Goal: Information Seeking & Learning: Find specific fact

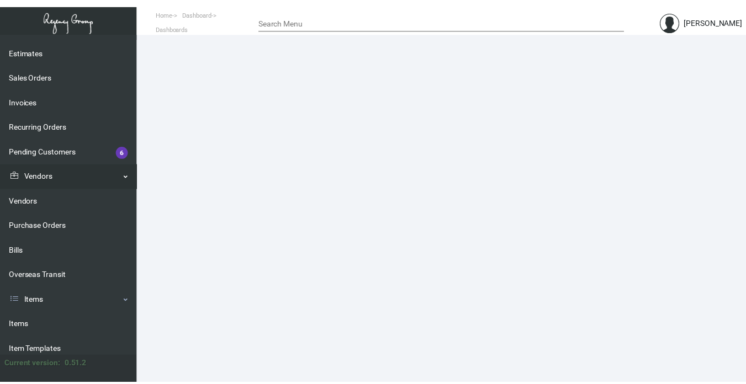
scroll to position [110, 0]
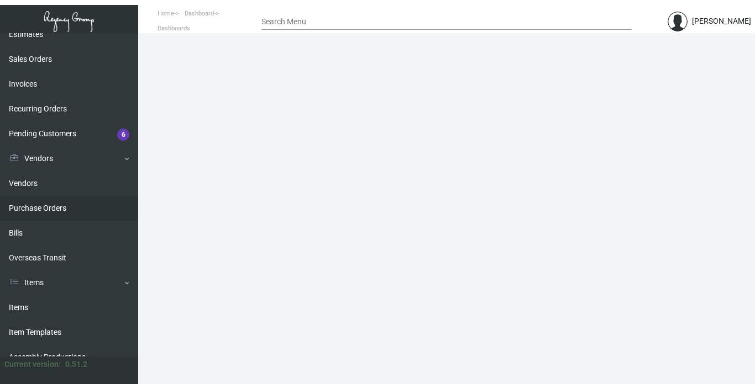
click at [36, 208] on link "Purchase Orders" at bounding box center [69, 208] width 138 height 25
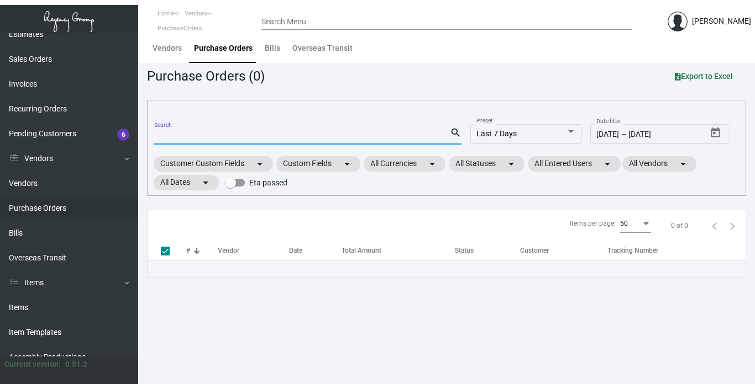
click at [226, 134] on input "Search" at bounding box center [302, 136] width 296 height 9
type input "257"
checkbox input "false"
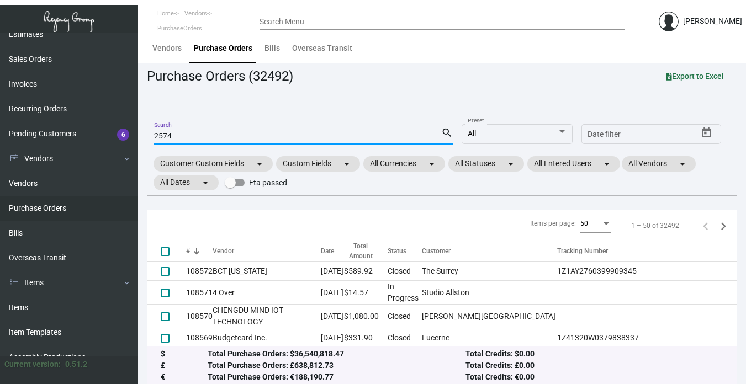
type input "2574"
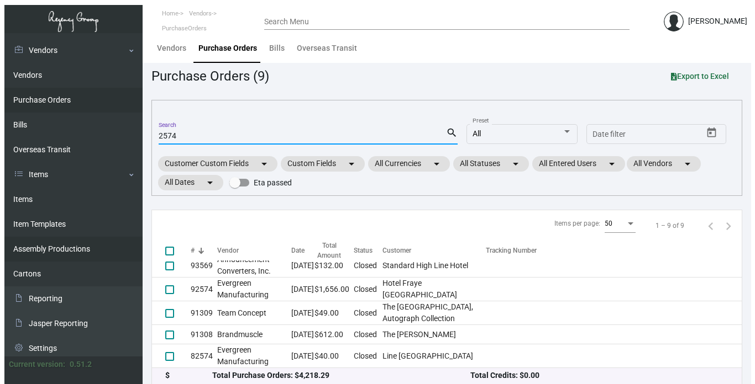
scroll to position [223, 0]
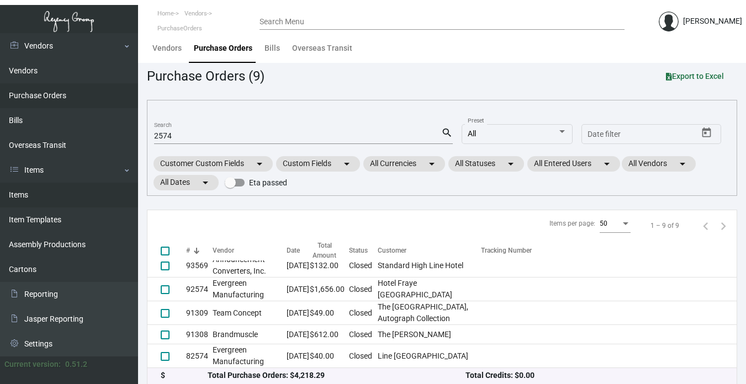
click at [19, 193] on link "Items" at bounding box center [69, 195] width 138 height 25
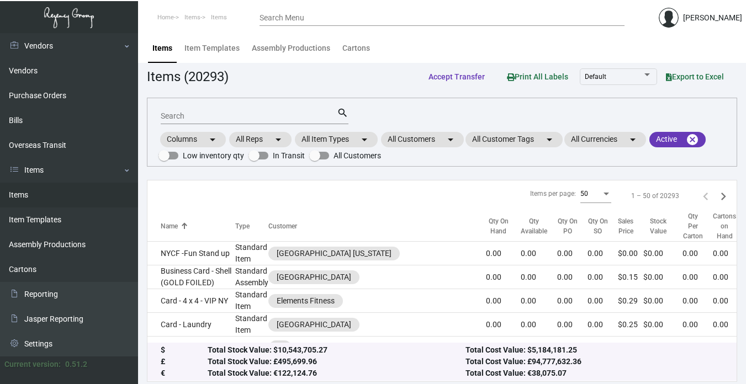
click at [215, 115] on input "Search" at bounding box center [249, 116] width 176 height 9
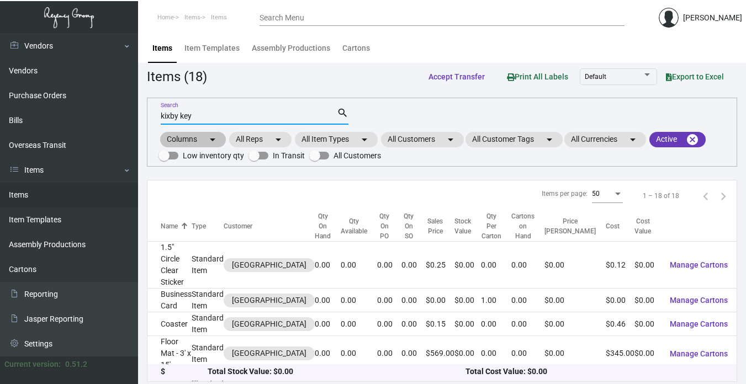
type input "kixby key"
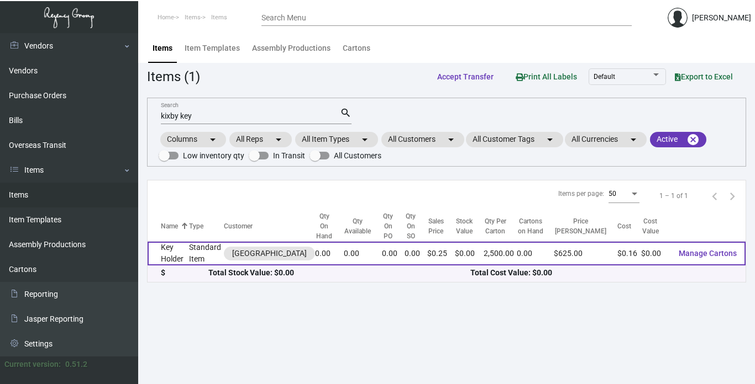
click at [176, 251] on td "Key Holder" at bounding box center [167, 254] width 41 height 24
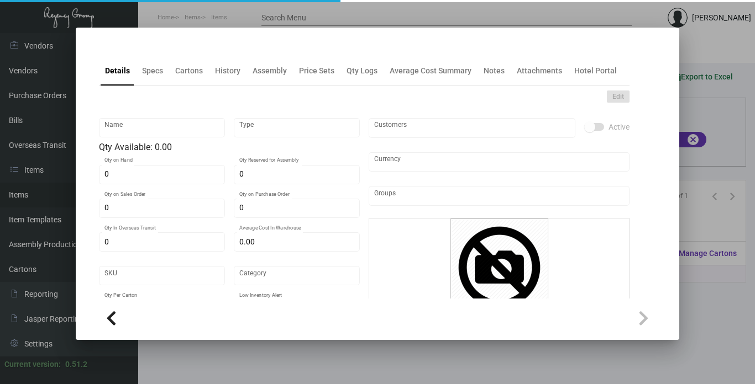
type input "Key Holder"
type input "Standard Item"
type input "$ 0.1658"
type input "783-Key Holder-03"
type input "Standard"
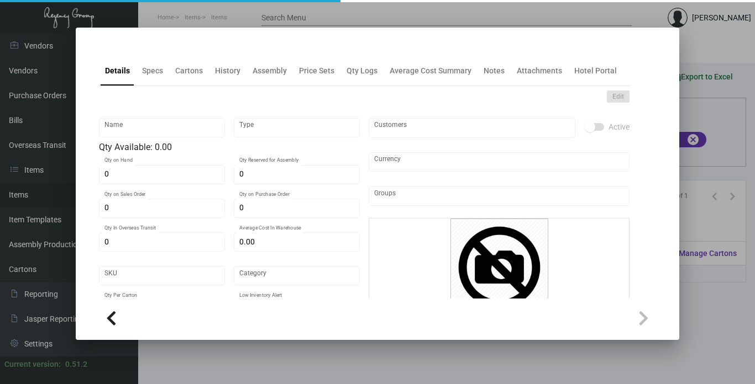
type input "2,500"
type input "$ 0.1648"
type input "$ 0.25"
checkbox input "true"
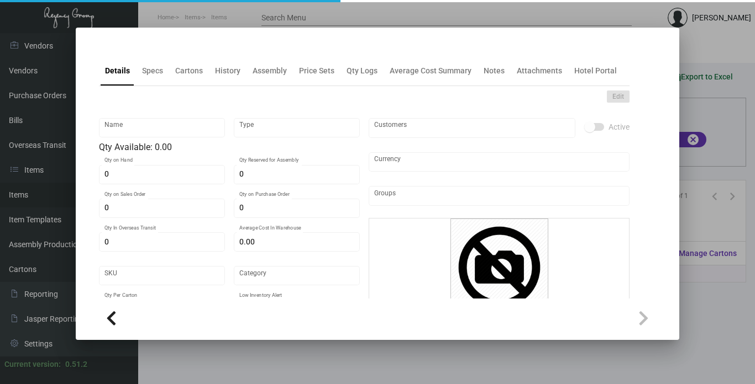
type input "United States Dollar $"
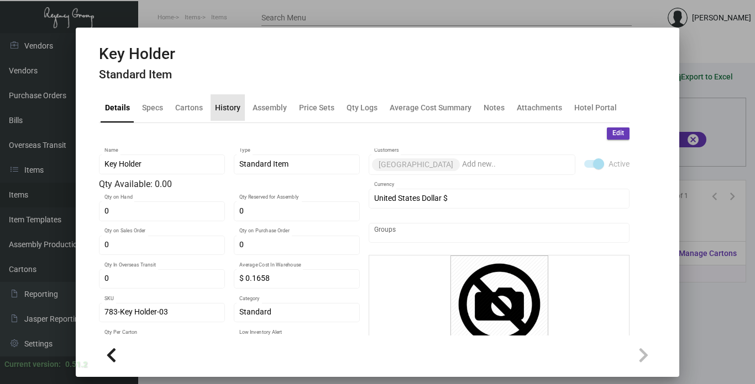
click at [227, 109] on div "History" at bounding box center [227, 108] width 25 height 12
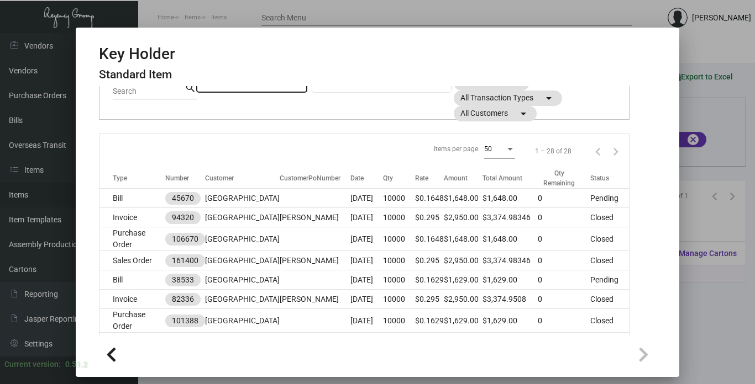
scroll to position [110, 0]
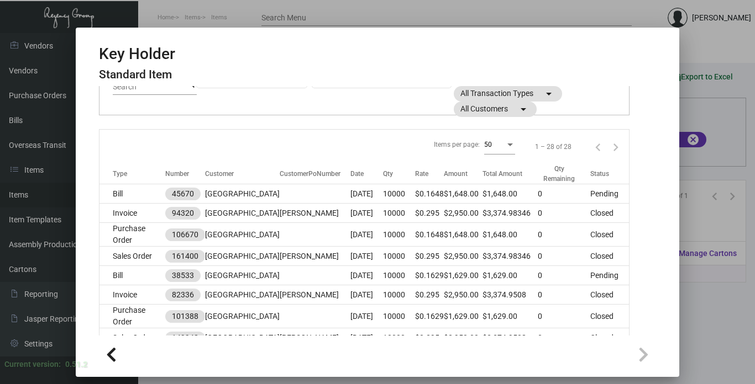
click at [703, 299] on div at bounding box center [377, 192] width 755 height 384
